Goal: Go to known website: Access a specific website the user already knows

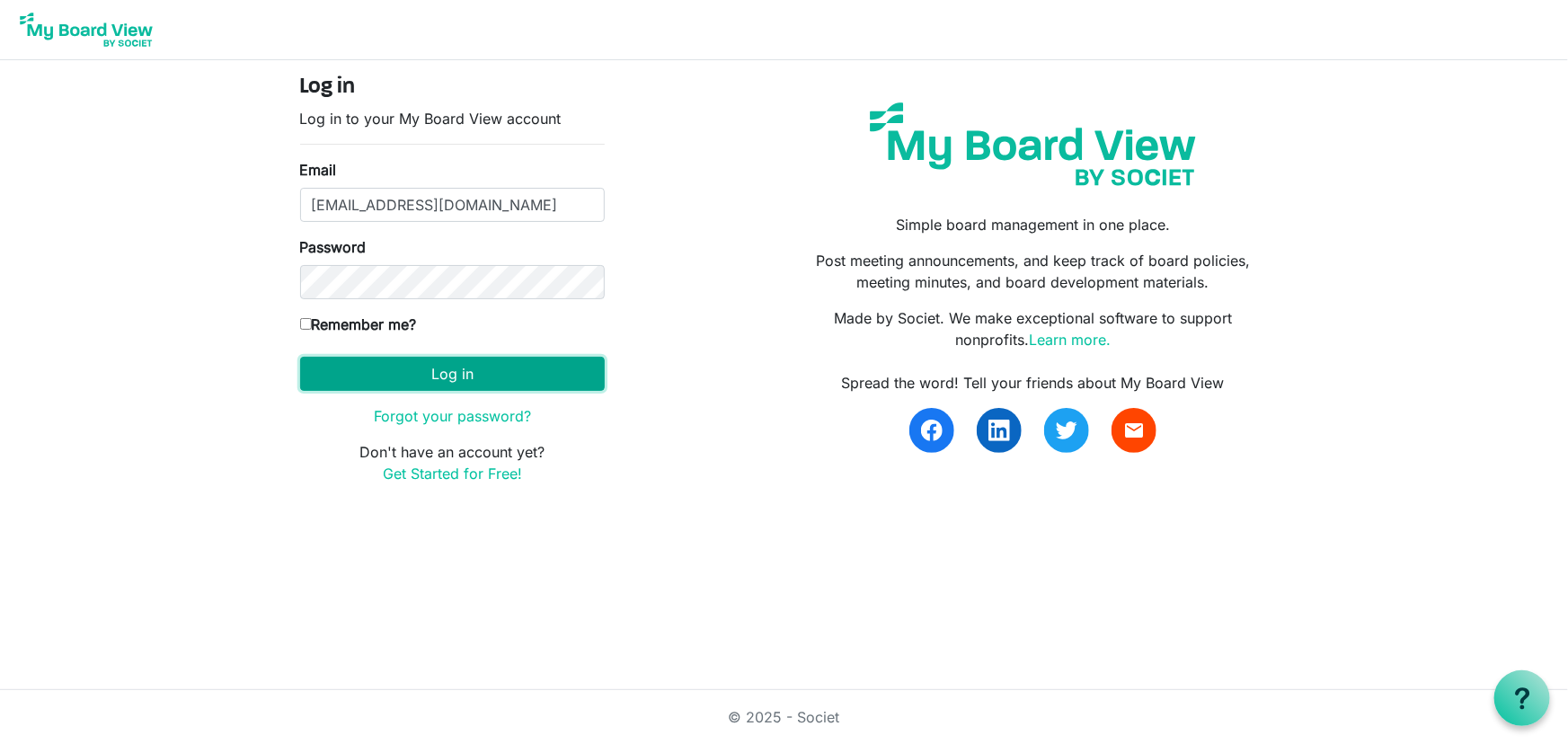
click at [430, 365] on button "Log in" at bounding box center [452, 374] width 305 height 34
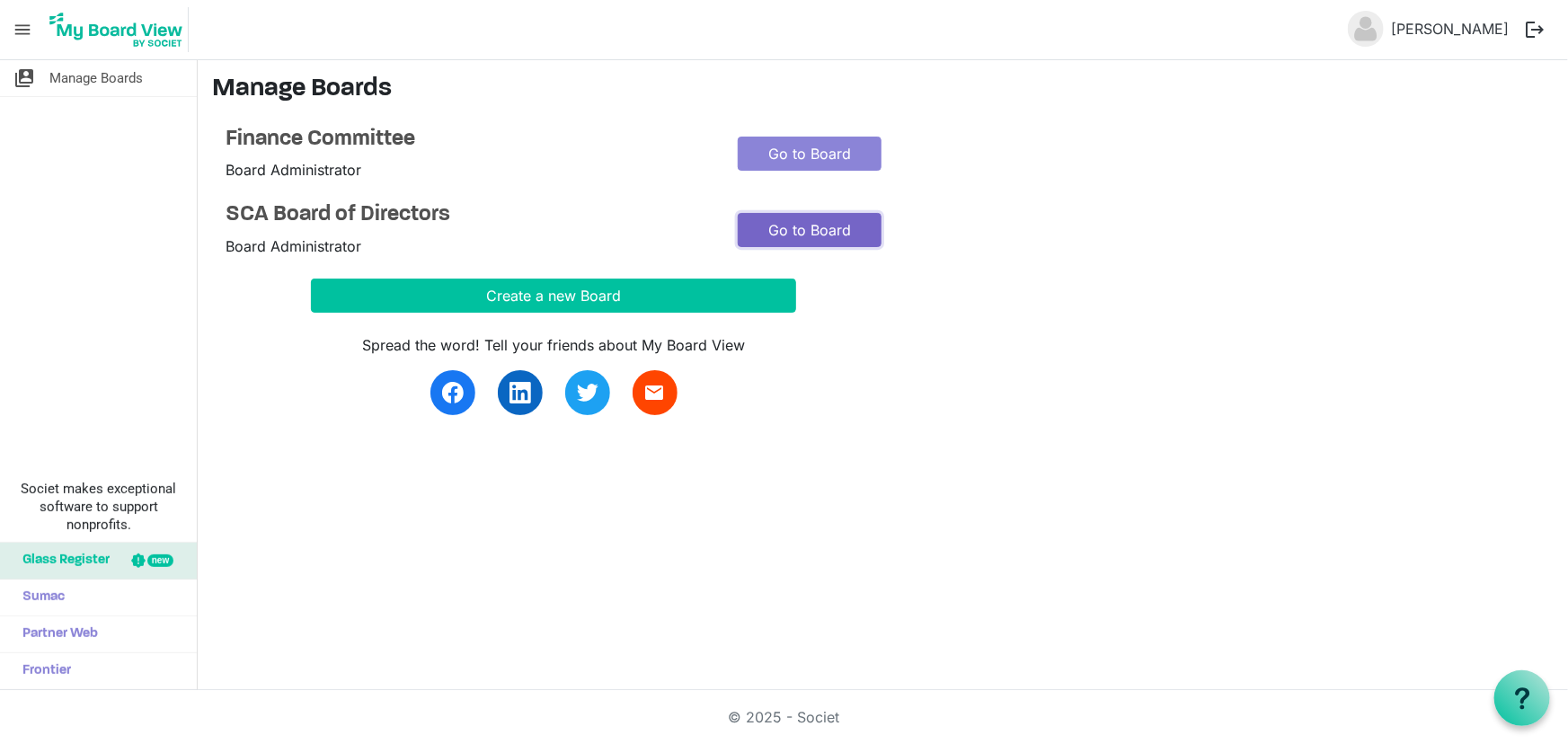
click at [814, 223] on link "Go to Board" at bounding box center [809, 230] width 144 height 34
